Goal: Navigation & Orientation: Go to known website

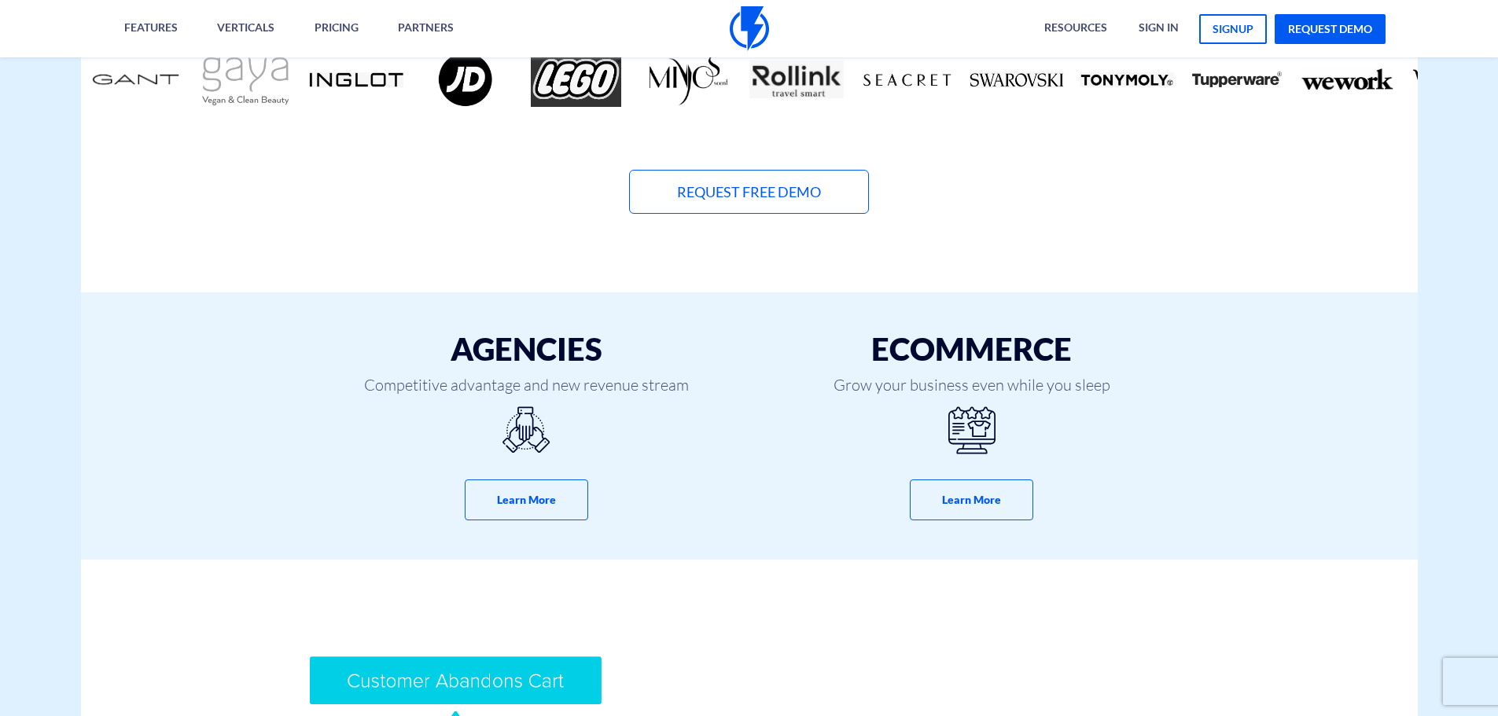
scroll to position [749, 0]
